Goal: Browse casually

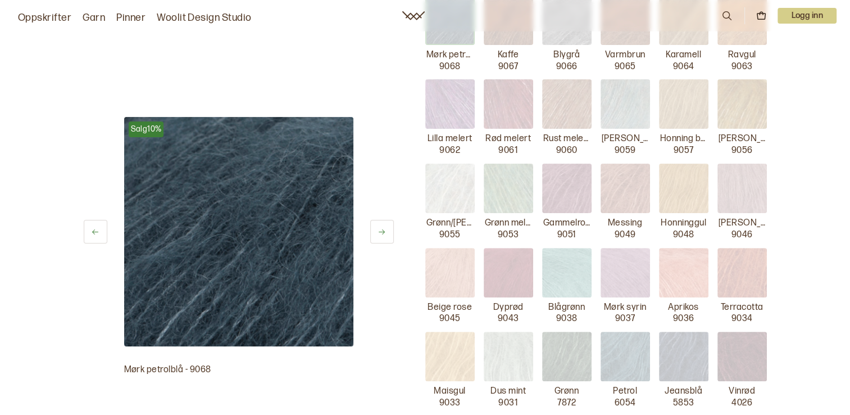
scroll to position [307, 0]
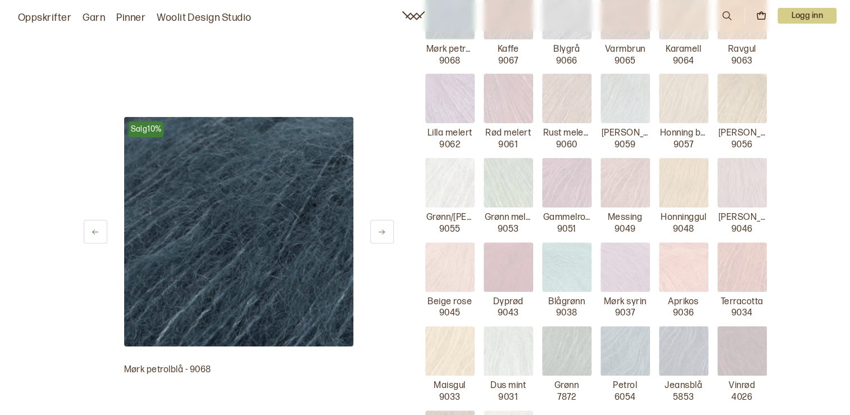
click at [751, 179] on img at bounding box center [741, 182] width 49 height 49
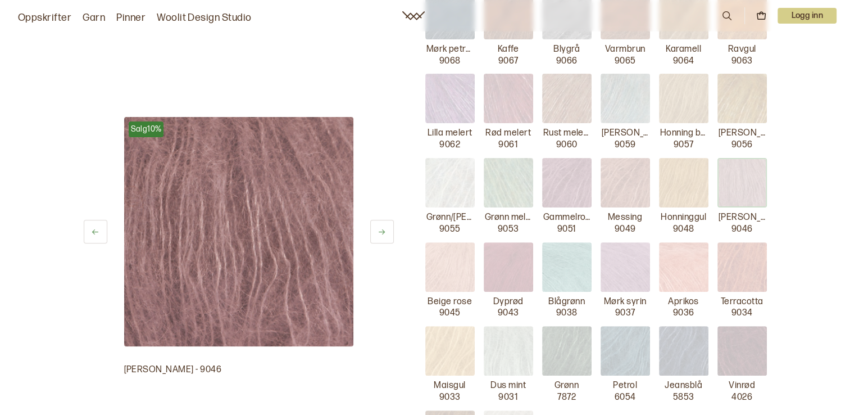
click at [454, 262] on img at bounding box center [449, 266] width 49 height 49
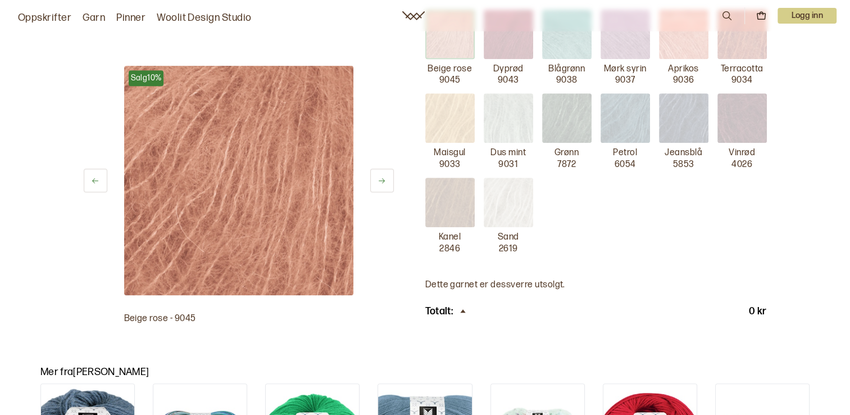
scroll to position [562, 0]
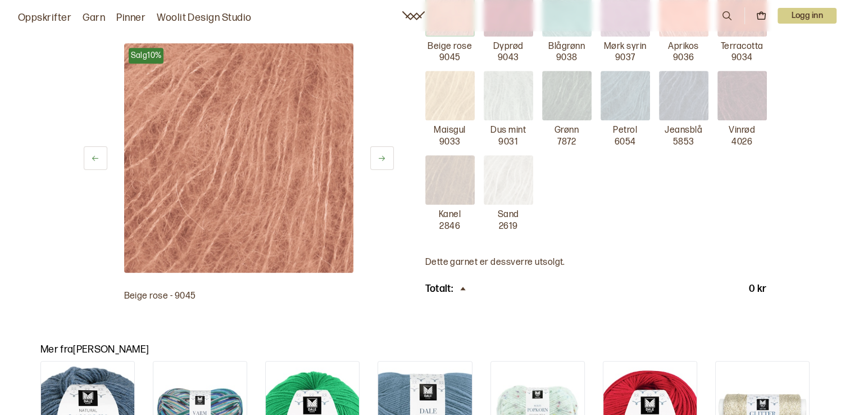
click at [236, 114] on img at bounding box center [238, 157] width 229 height 229
click at [449, 26] on nav "Oppskrifter Garn Pinner Woolit Design Studio 0 Logg inn" at bounding box center [425, 15] width 850 height 31
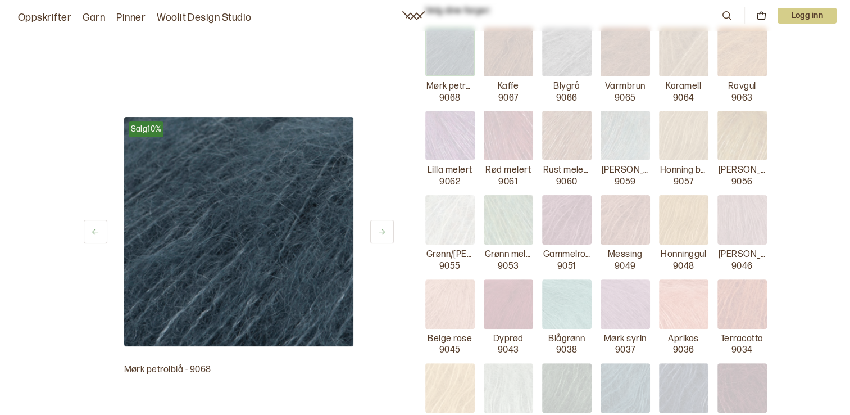
scroll to position [292, 0]
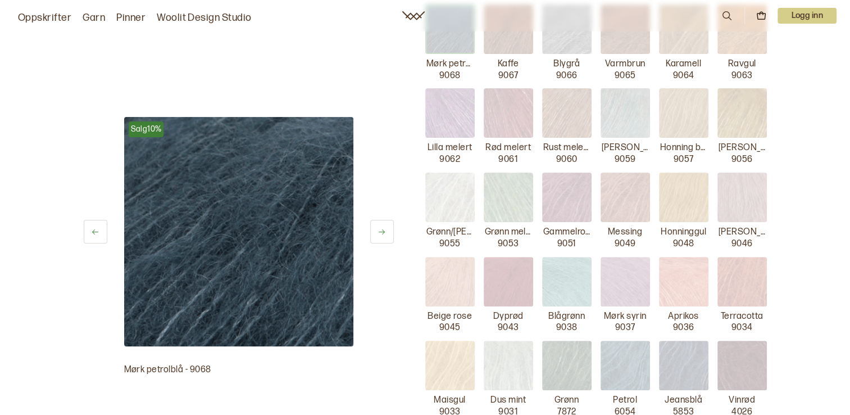
click at [458, 287] on img at bounding box center [449, 281] width 49 height 49
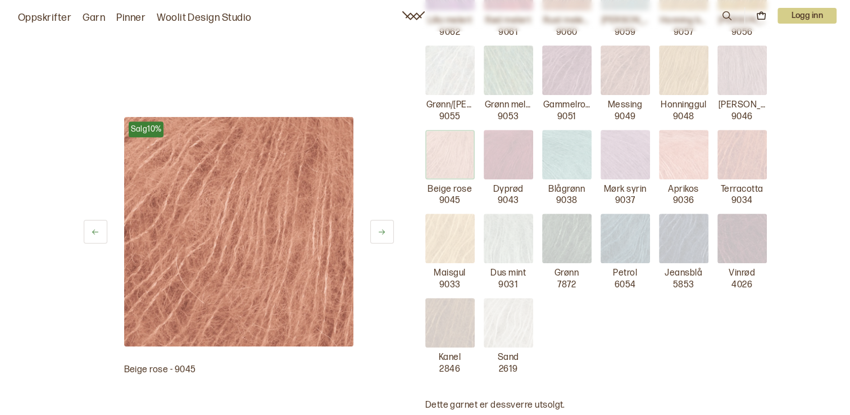
scroll to position [457, 0]
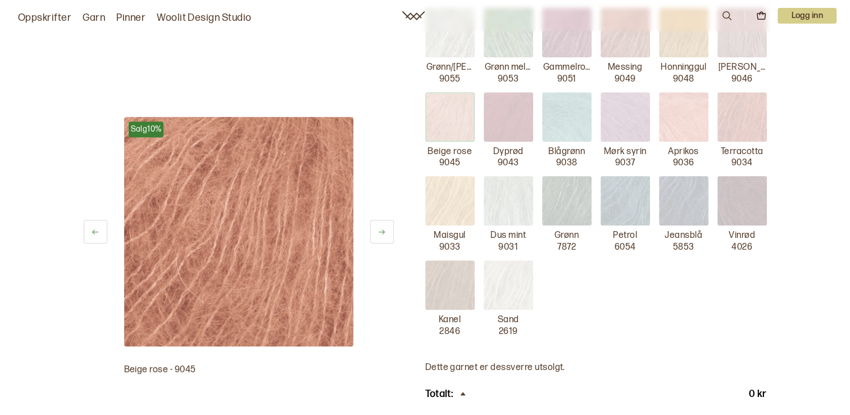
click at [698, 111] on img at bounding box center [683, 116] width 49 height 49
